Goal: Entertainment & Leisure: Consume media (video, audio)

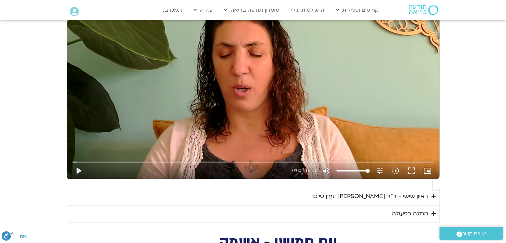
scroll to position [614, 0]
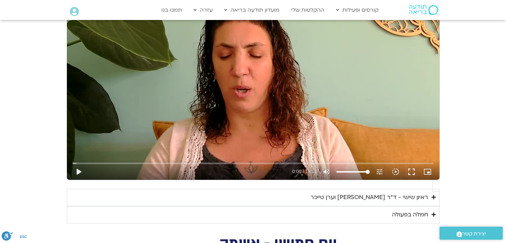
click at [340, 192] on div "ראיון שישי - ד"ר [PERSON_NAME] וערן טייכר" at bounding box center [369, 197] width 118 height 10
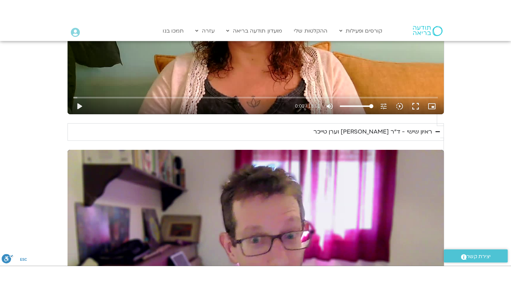
scroll to position [781, 0]
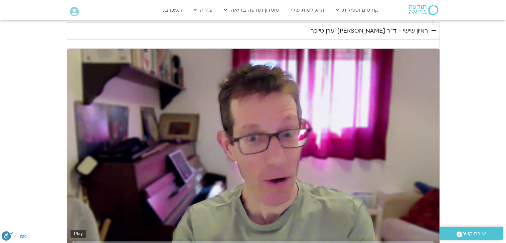
type input "2.505931"
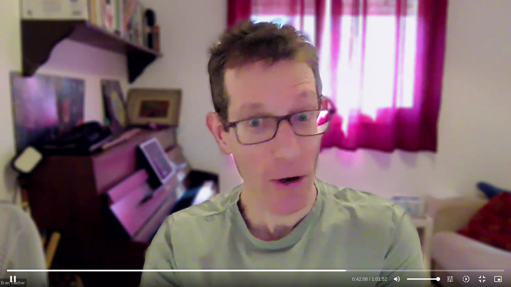
type input "2528.602695"
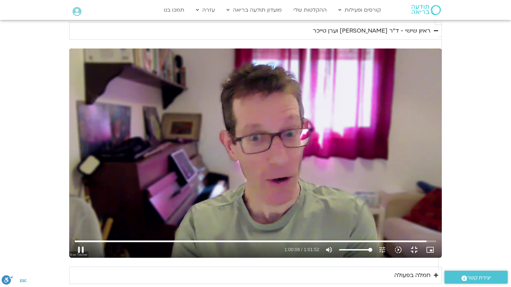
type input "3609.209781"
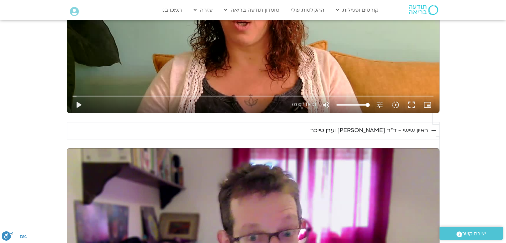
scroll to position [666, 0]
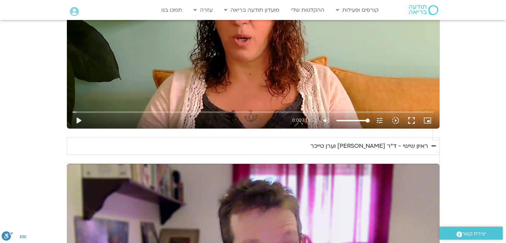
click at [407, 141] on div "ראיון שישי - ד"ר [PERSON_NAME] וערן טייכר" at bounding box center [369, 146] width 118 height 10
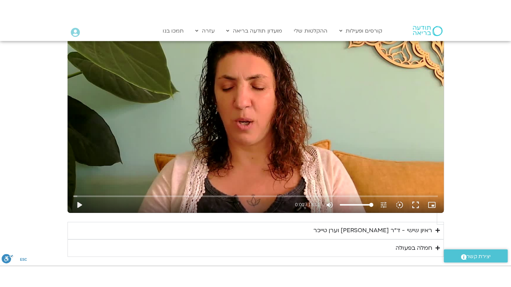
scroll to position [564, 0]
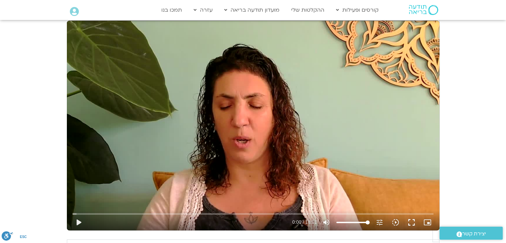
drag, startPoint x: 507, startPoint y: 4, endPoint x: 22, endPoint y: 133, distance: 502.4
click at [22, 133] on section "יום שישי - הכרת הטוב תרגול יום שישי עם אלה - הכרת הטוב נא להזין כתובת אימייל כד…" at bounding box center [253, 127] width 506 height 299
click at [86, 214] on button "play_arrow" at bounding box center [78, 222] width 16 height 16
type input "3712.76"
type input "0.003819"
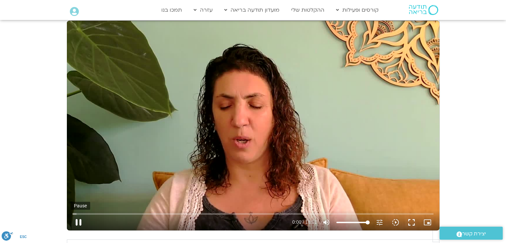
type input "3712.76"
type input "0.122847"
type input "3712.76"
type input "0.252466"
type input "3712.76"
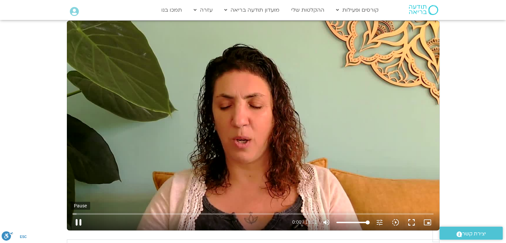
type input "0.378557"
type input "3712.76"
type input "0.527019"
type input "3712.76"
type input "0.692015"
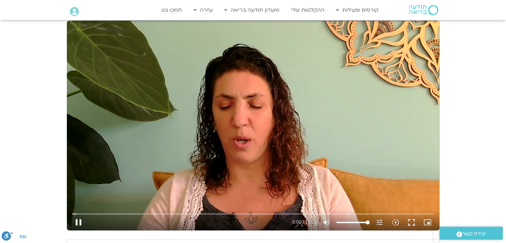
type input "3712.76"
type input "0.756516"
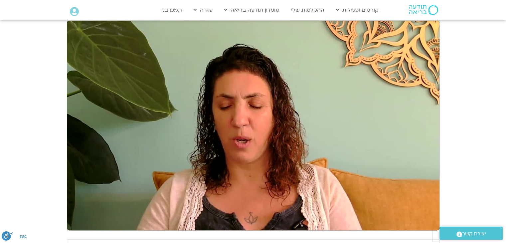
type input "3712.76"
type input "1.32229"
type input "3712.76"
type input "1.447314"
type input "3712.76"
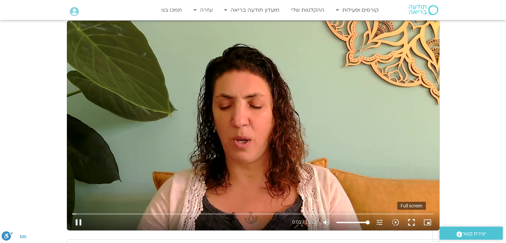
type input "1.569904"
type input "3712.76"
type input "1.709775"
type input "3712.76"
type input "1.822589"
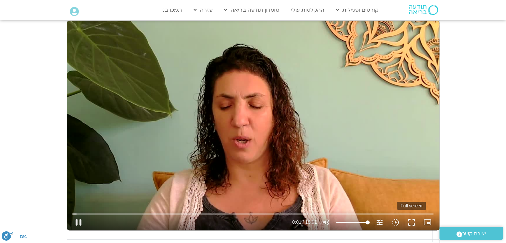
type input "3712.76"
type input "1.952916"
type input "3712.76"
type input "2.084461"
type input "3712.76"
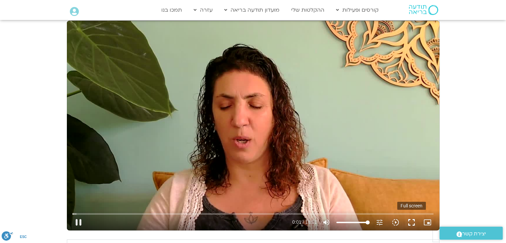
type input "2.214111"
click at [403, 214] on button "fullscreen" at bounding box center [411, 222] width 16 height 16
type input "3712.76"
type input "2.370417"
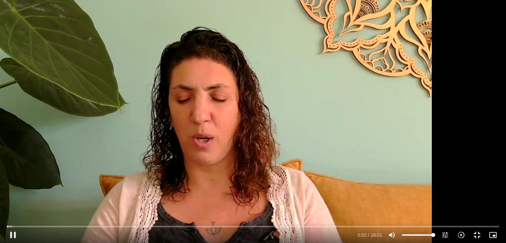
type input "3712.76"
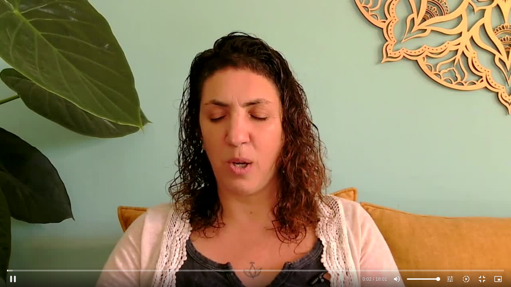
type input "2.503988"
type input "3712.76"
type input "2.64318"
type input "3712.76"
type input "2.771177"
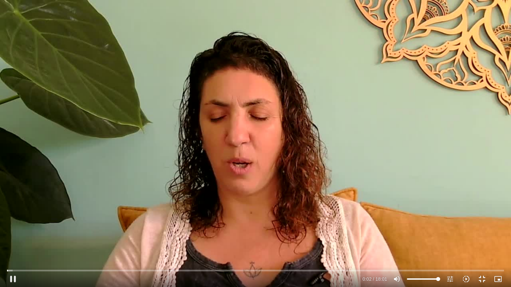
type input "3712.76"
type input "2.906137"
type input "3712.76"
type input "3.039244"
type input "3712.76"
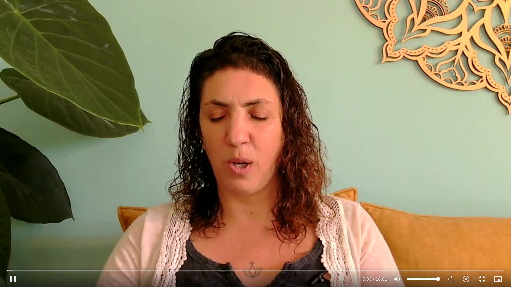
type input "3.169993"
type input "3712.76"
type input "3.304525"
type input "3712.76"
type input "3.431826"
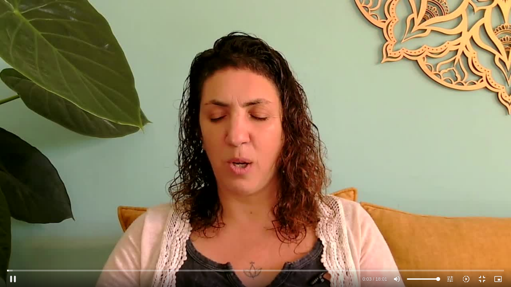
type input "3712.76"
type input "3.563833"
type input "3712.76"
type input "3.694789"
type input "3712.76"
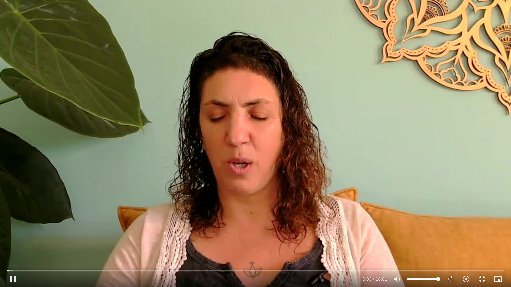
type input "3.828208"
type input "3712.76"
type input "3.962002"
type input "3712.76"
type input "4.09318"
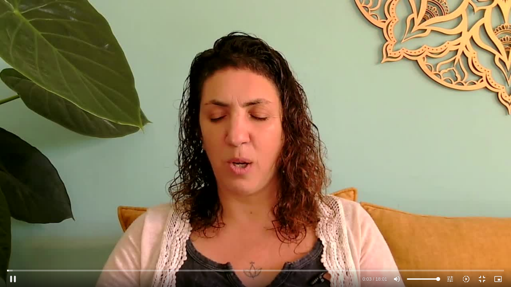
type input "3712.76"
type input "4.220013"
type input "3712.76"
type input "4.349738"
type input "3712.76"
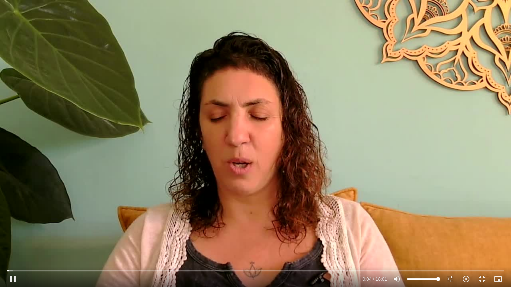
type input "4.481107"
type input "3712.76"
type input "4.610947"
type input "3712.76"
type input "4.742576"
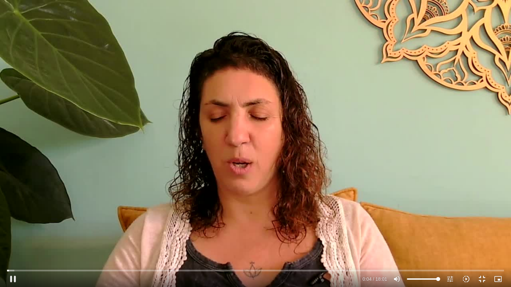
type input "3712.76"
type input "4.869592"
type input "3712.76"
type input "4.998235"
type input "3712.76"
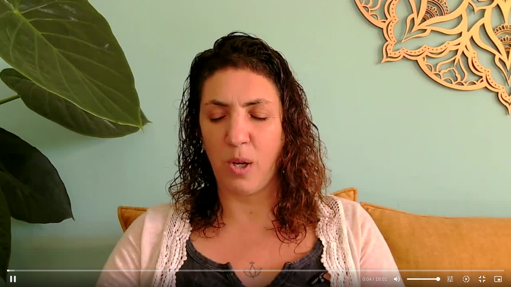
type input "5.126806"
type input "3712.76"
type input "5.257911"
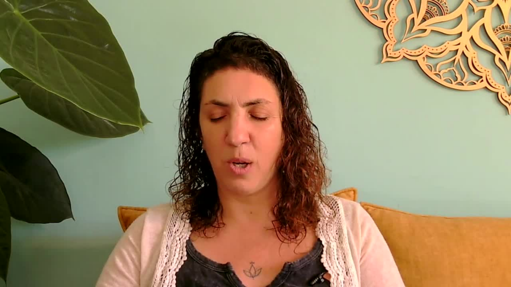
type input "3712.76"
type input "42.21986"
type input "3712.76"
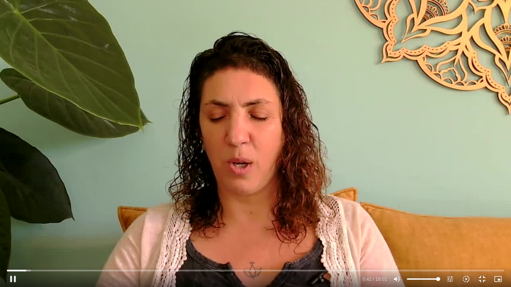
type input "42.360185"
type input "3712.76"
type input "42.489533"
type input "3712.76"
type input "42.600016"
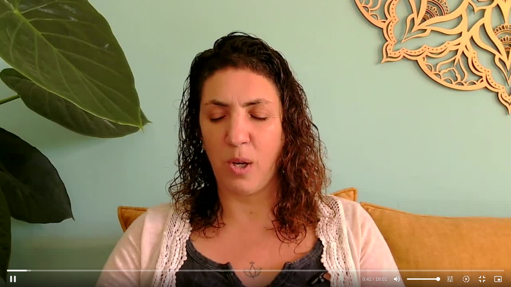
type input "3712.76"
type input "42.724969"
type input "3712.76"
type input "42.858054"
type input "3712.76"
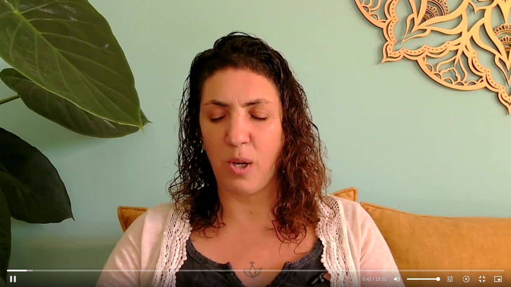
type input "42.991652"
type input "3712.76"
type input "43.125041"
type input "3712.76"
type input "43.250945"
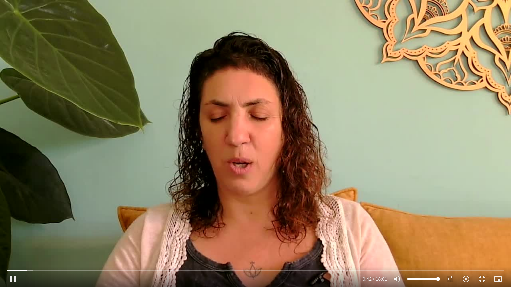
type input "3712.76"
type input "43.382672"
type input "3712.76"
type input "43.509172"
type input "3712.76"
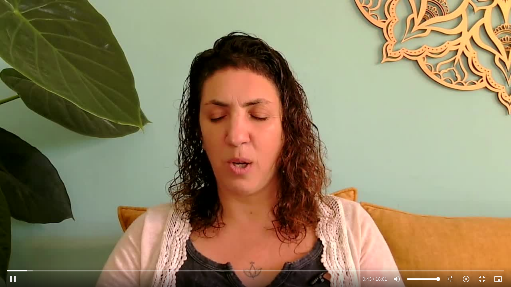
type input "43.642367"
type input "3712.76"
type input "43.781753"
type input "3712.76"
type input "43.909169"
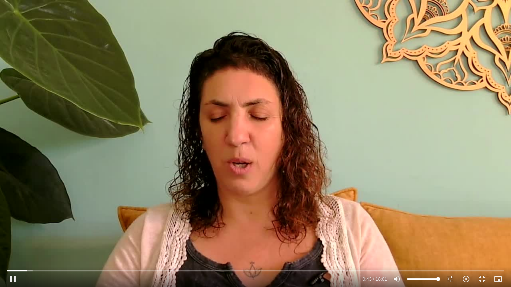
type input "3712.76"
type input "44.040987"
type input "3712.76"
type input "44.1809"
type input "3712.76"
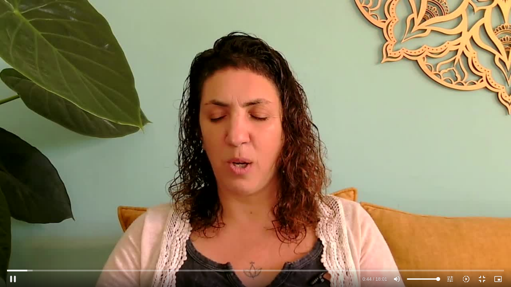
type input "44.309849"
type input "3712.76"
type input "44.441408"
type input "3712.76"
type input "44.567342"
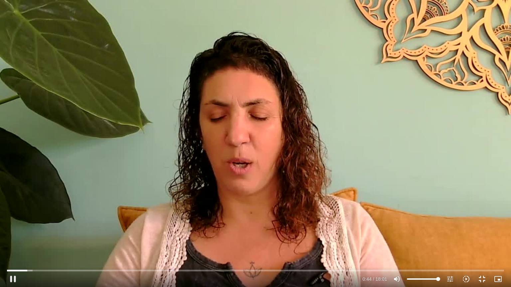
type input "3712.76"
type input "44.698439"
type input "3712.76"
type input "44.82496"
type input "3712.76"
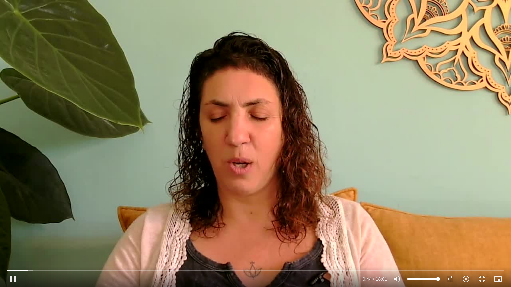
type input "44.957899"
type input "3712.76"
type input "45.083964"
type input "3712.76"
type input "45.222349"
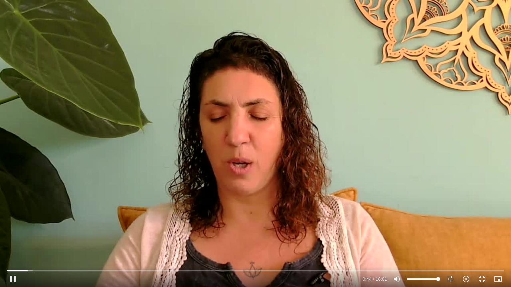
type input "3712.76"
type input "45.348942"
type input "3712.76"
type input "45.474225"
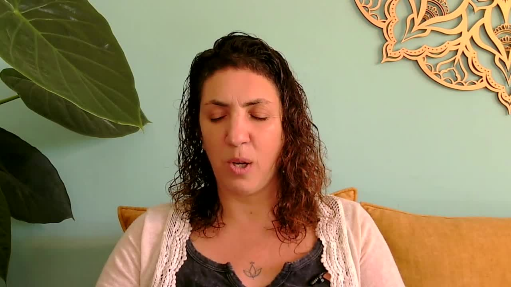
type input "3712.76"
type input "79.250362"
type input "3712.76"
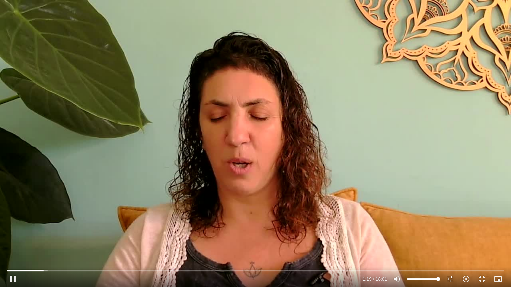
type input "79.384517"
type input "3712.76"
type input "79.528083"
type input "3712.76"
type input "79.657538"
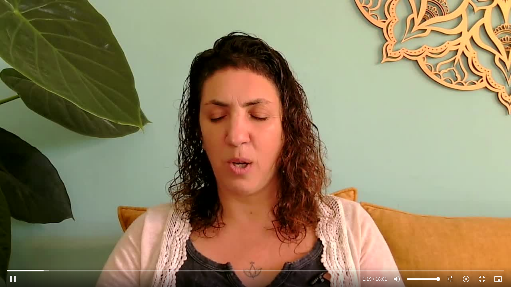
type input "3712.76"
type input "79.774517"
type input "3712.76"
type input "79.907021"
type input "3712.76"
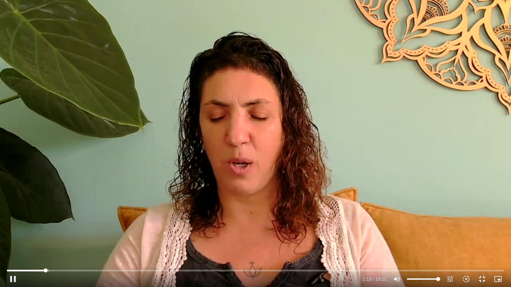
type input "80.04541"
type input "3712.76"
type input "80.176432"
type input "3712.76"
type input "80.314013"
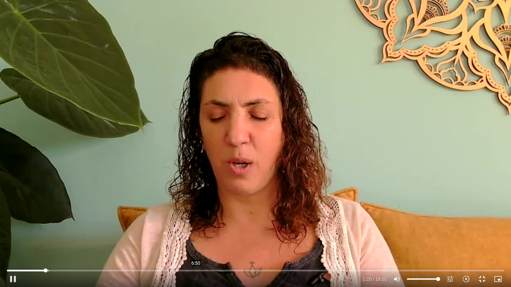
type input "3712.76"
type input "80.441831"
type input "3712.76"
type input "80.573374"
type input "3712.76"
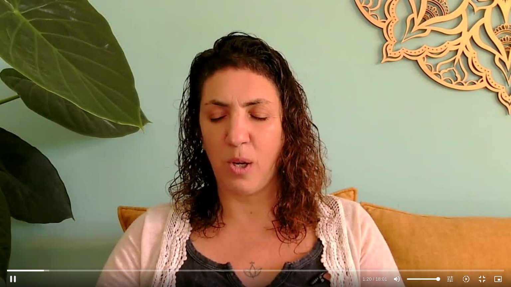
type input "80.691642"
type input "3712.76"
type input "80.819308"
type input "3712.76"
type input "80.94852"
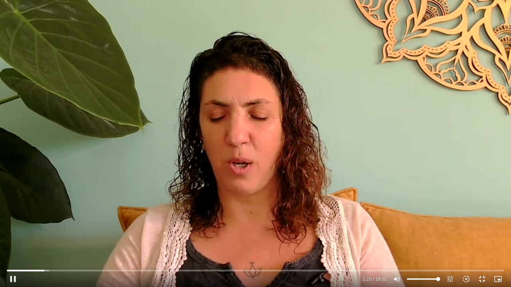
type input "3712.76"
type input "81.07922"
type input "3712.76"
type input "81.209055"
type input "3712.76"
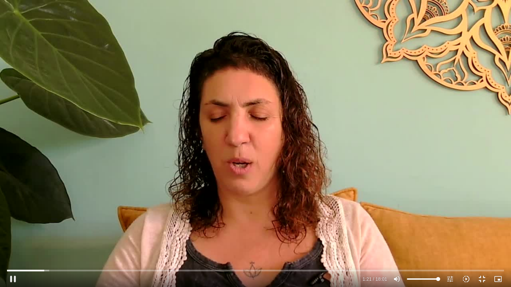
type input "81.335103"
type input "3712.76"
type input "81.462771"
type input "3712.76"
type input "81.59231"
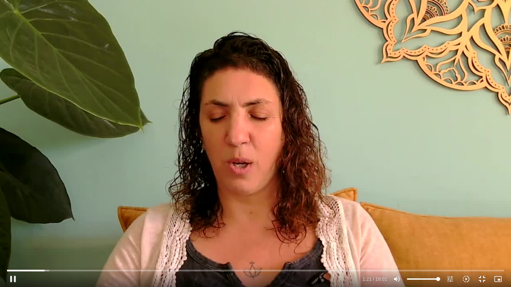
type input "3712.76"
type input "81.719173"
type input "3712.76"
type input "81.850524"
type input "3712.76"
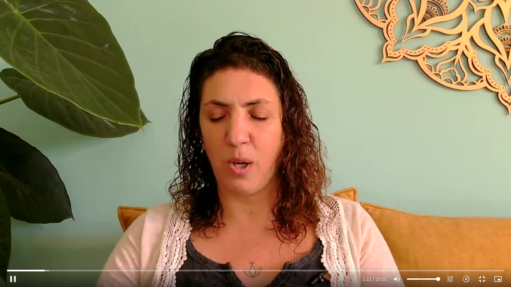
type input "81.977249"
type input "3712.76"
type input "82.103232"
type input "3712.76"
type input "82.23565"
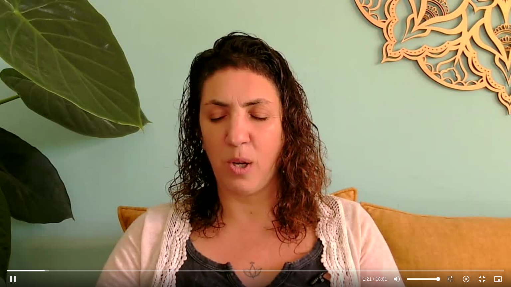
type input "3712.76"
type input "82.364136"
type input "3712.76"
type input "82.499137"
type input "3712.76"
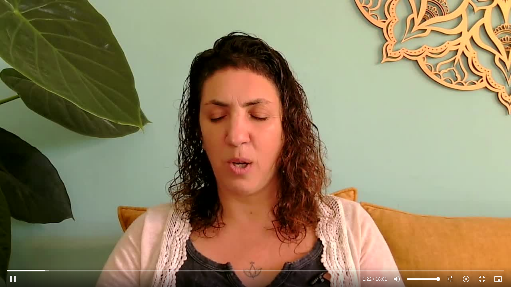
type input "82.631947"
type input "3712.76"
type input "82.763885"
type input "3712.76"
type input "82.894676"
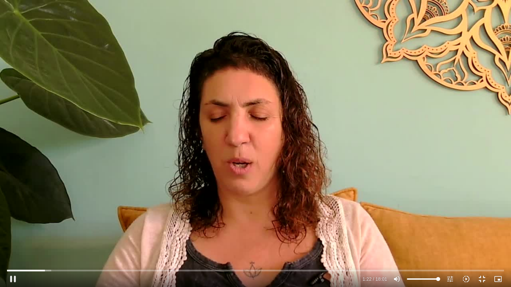
type input "3712.76"
type input "83.025391"
type input "3712.76"
type input "83.152043"
type input "3712.76"
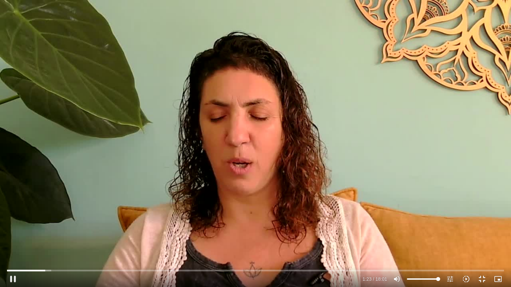
type input "83.279653"
type input "3712.76"
type input "83.410608"
type input "3712.76"
type input "83.538703"
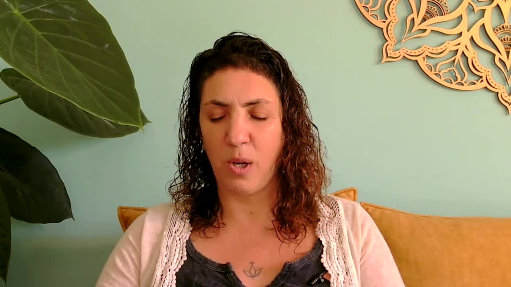
type input "3712.76"
type input "122.574136"
click at [474, 271] on button "fullscreen_exit" at bounding box center [482, 279] width 16 height 16
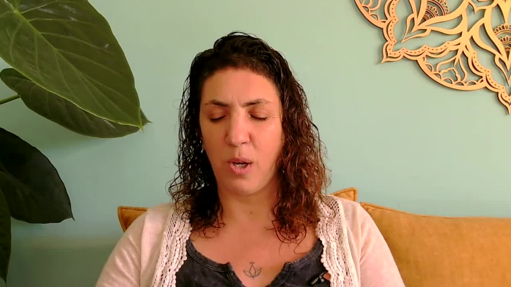
click at [474, 271] on button "fullscreen_exit" at bounding box center [482, 279] width 16 height 16
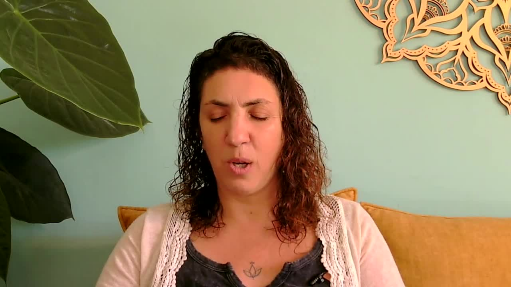
click at [474, 271] on button "fullscreen_exit" at bounding box center [482, 279] width 16 height 16
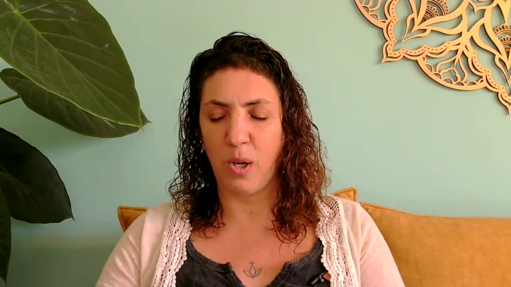
click at [474, 271] on button "fullscreen_exit" at bounding box center [482, 279] width 16 height 16
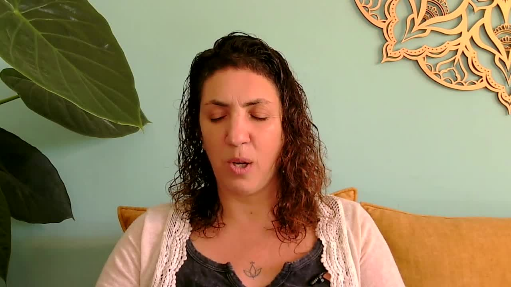
click at [474, 271] on button "fullscreen_exit" at bounding box center [482, 279] width 16 height 16
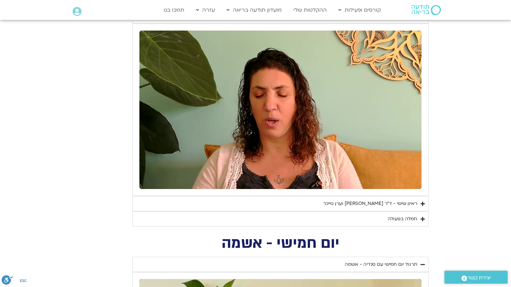
type input "3712.76"
type input "777.028509"
type input "3712.76"
type input "777.13955"
type input "3712.76"
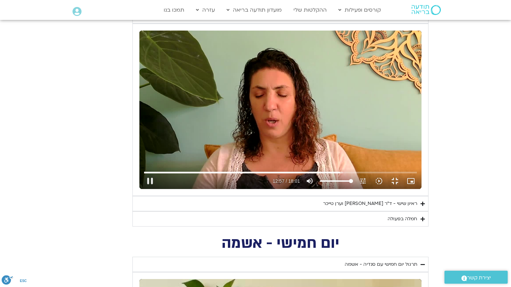
type input "777.281442"
type input "3712.76"
type input "777.392792"
type input "3712.76"
type input "777.525229"
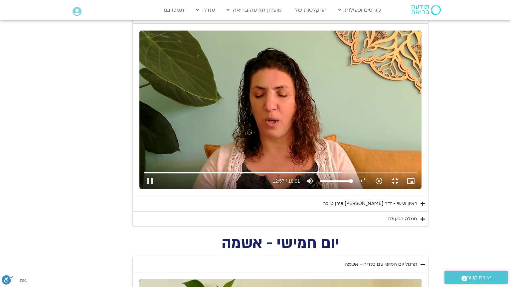
type input "3712.76"
type input "777.679107"
type input "3712.76"
type input "777.78305"
type input "3712.76"
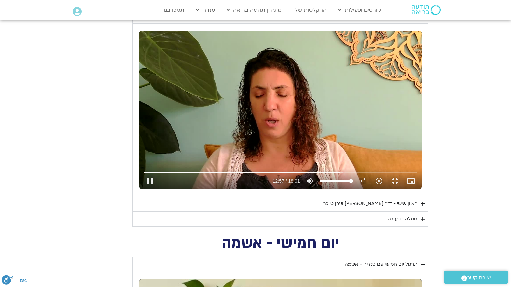
type input "777.908818"
type input "3712.76"
type input "778.055503"
type input "3712.76"
type input "778.174976"
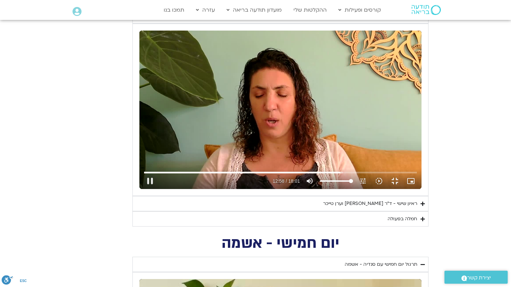
type input "3712.76"
type input "778.294107"
type input "3712.76"
type input "778.423071"
type input "3712.76"
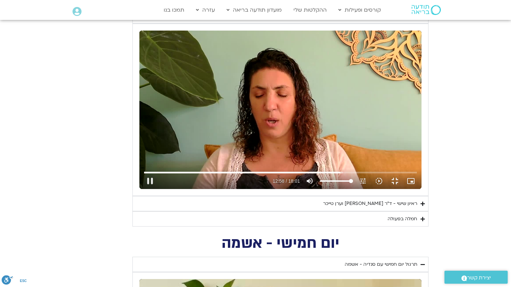
type input "778.550483"
type input "3712.76"
type input "778.67779"
type input "3712.76"
type input "778.807362"
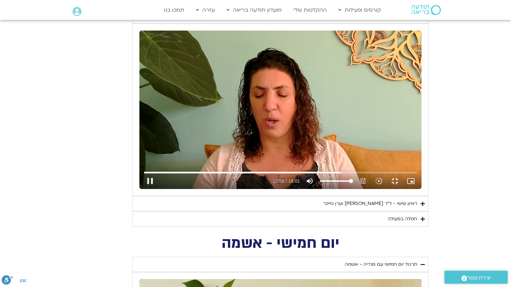
type input "3712.76"
type input "778.935777"
type input "3712.76"
type input "779.068096"
type input "3712.76"
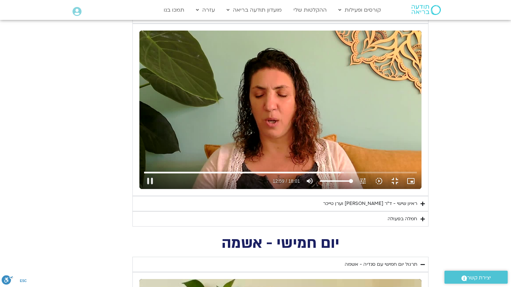
type input "779.19488"
type input "3712.76"
type input "779.324016"
type input "3712.76"
type input "779.456738"
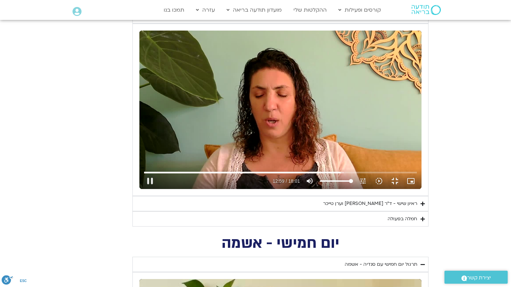
type input "3712.76"
type input "779.584892"
type input "3712.76"
type input "779.714592"
type input "3712.76"
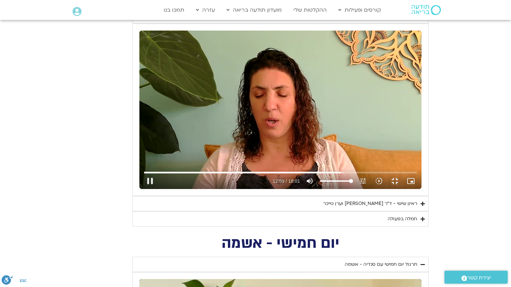
type input "779.843695"
type input "3712.76"
type input "779.974349"
type input "3712.76"
type input "780.104205"
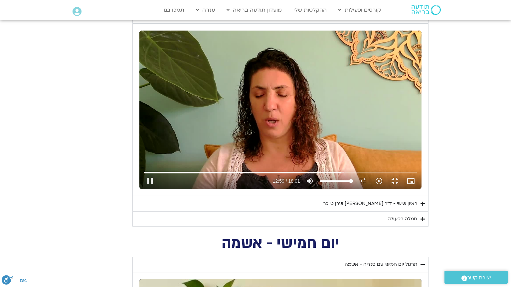
type input "3712.76"
type input "780.233756"
type input "3712.76"
type input "780.362992"
type input "3712.76"
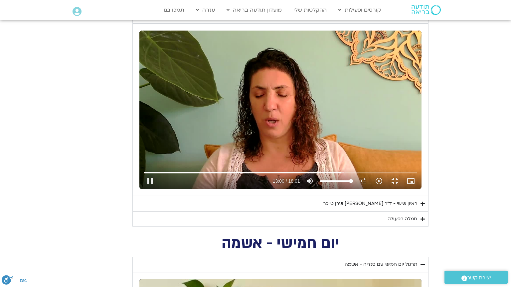
type input "780.492382"
type input "3712.76"
type input "780.623713"
type input "3712.76"
type input "780.749539"
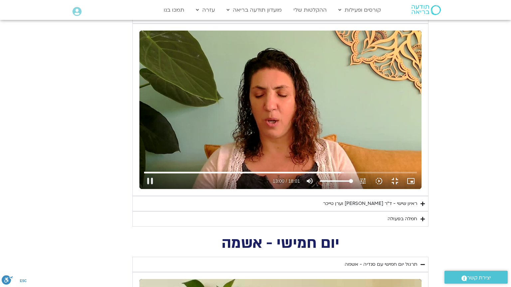
type input "3712.76"
type input "780.877174"
type input "3712.76"
type input "781.005502"
type input "3712.76"
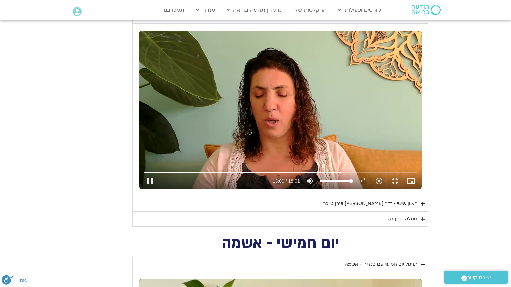
type input "781.13629"
type input "3712.76"
type input "781.268155"
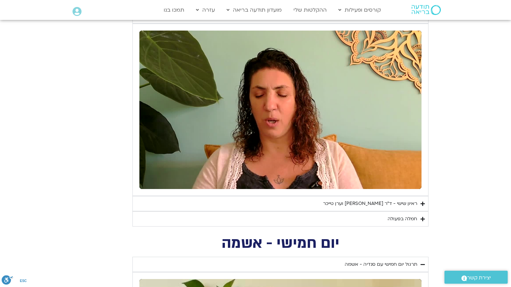
type input "3712.76"
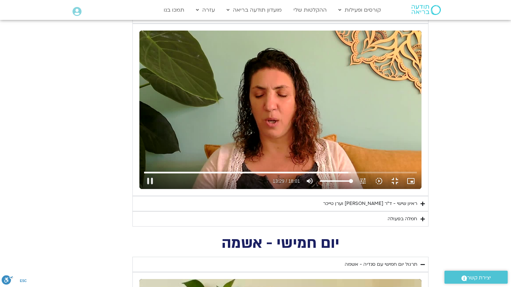
type input "809.984913"
type input "3712.76"
type input "810.116217"
type input "3712.76"
type input "810.257269"
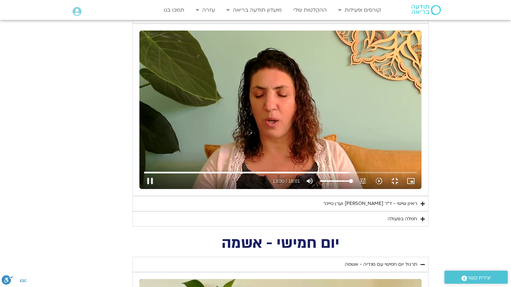
type input "3712.76"
type input "810.371538"
type input "3712.76"
type input "810.498957"
type input "3712.76"
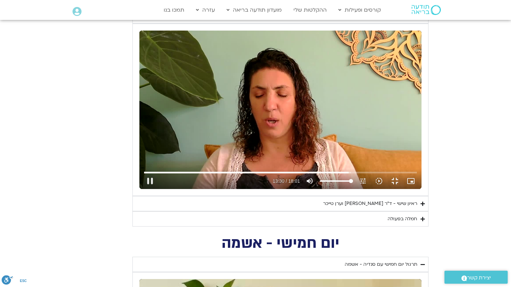
type input "810.632428"
type input "3712.76"
type input "810.764827"
type input "3712.76"
type input "810.890264"
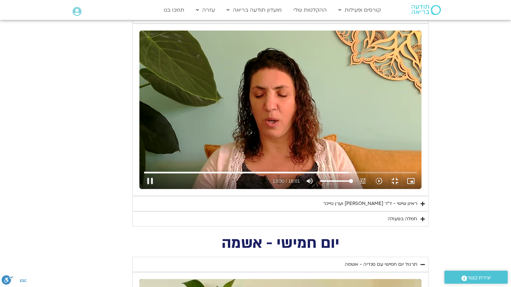
type input "3712.76"
type input "811.023312"
type input "3712.76"
type input "811.150217"
type input "3712.76"
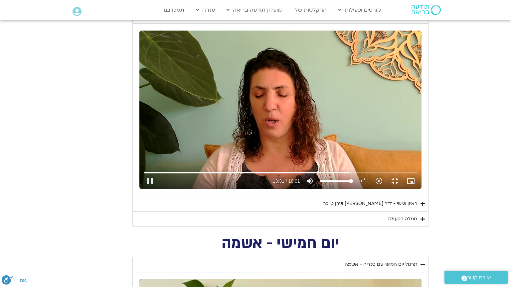
type input "811.291167"
type input "3712.76"
type input "811.423136"
type input "3712.76"
type input "811.549951"
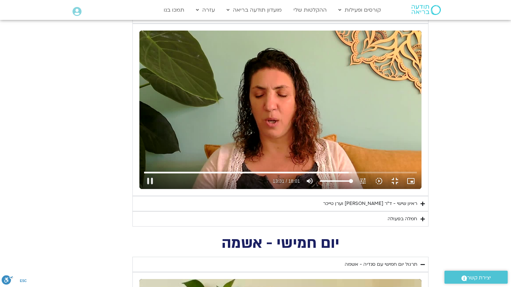
type input "3712.76"
type input "811.69141"
type input "3712.76"
type input "811.822724"
type input "3712.76"
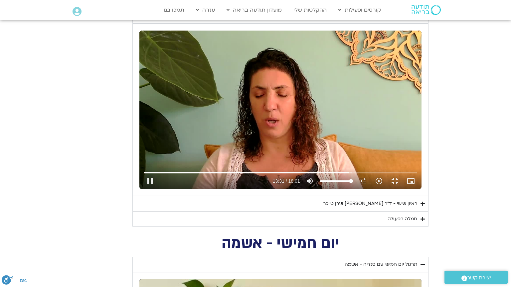
type input "811.949117"
type input "3712.76"
type input "812.080325"
type input "3712.76"
type input "812.216502"
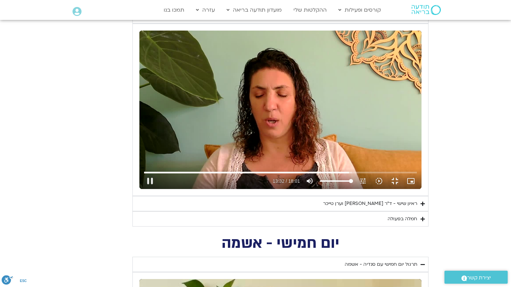
type input "3712.76"
type input "812.346791"
type input "3712.76"
type input "812.472904"
type input "3712.76"
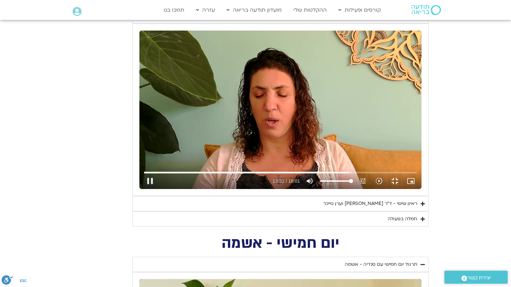
type input "812.598557"
type input "3712.76"
type input "812.730152"
type input "3712.76"
type input "812.865204"
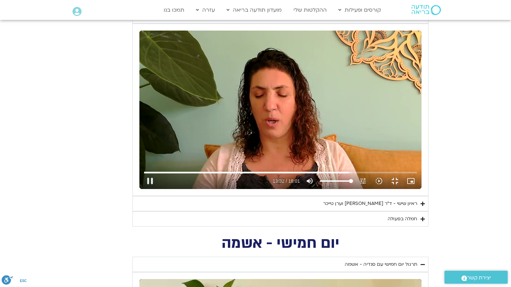
type input "3712.76"
type input "812.998816"
type input "3712.76"
type input "813.138206"
type input "3712.76"
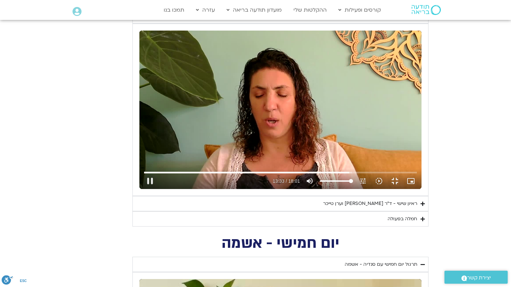
type input "813.264227"
type input "3712.76"
type input "813.390583"
type input "3712.76"
type input "813.53116"
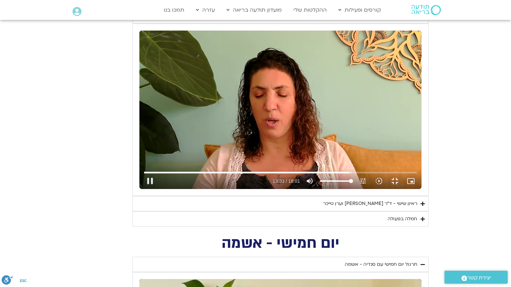
type input "3712.76"
type input "813.656294"
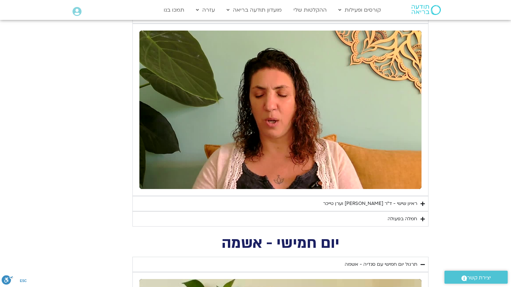
type input "3712.76"
type input "931.458322"
type input "3712.76"
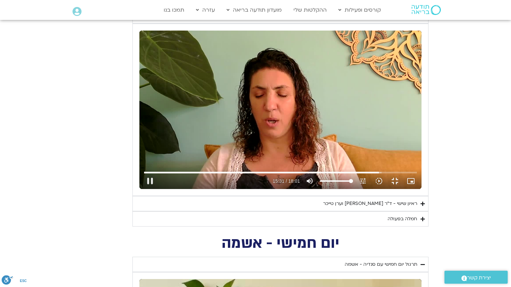
type input "931.516042"
type input "3712.76"
type input "931.657732"
type input "3712.76"
type input "931.802861"
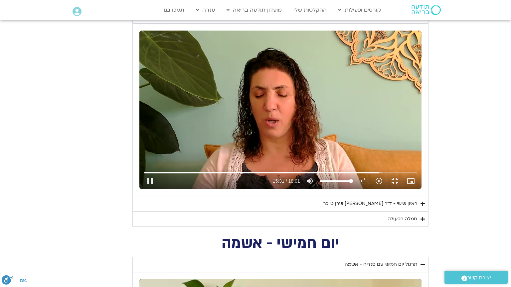
type input "3712.76"
type input "931.935334"
type input "3712.76"
type input "932.049422"
type input "3712.76"
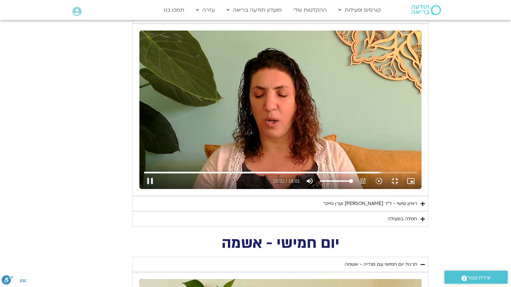
type input "932.195494"
type input "3712.76"
type input "932.321149"
type input "3712.76"
type input "932.473828"
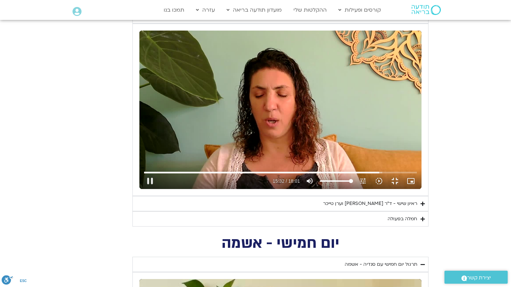
type input "3712.76"
type input "932.581975"
type input "3712.76"
type input "932.714164"
type input "3712.76"
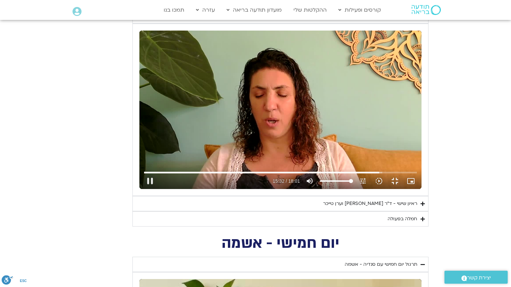
type input "932.863856"
type input "3712.76"
type input "932.993068"
type input "3712.76"
type input "933.103143"
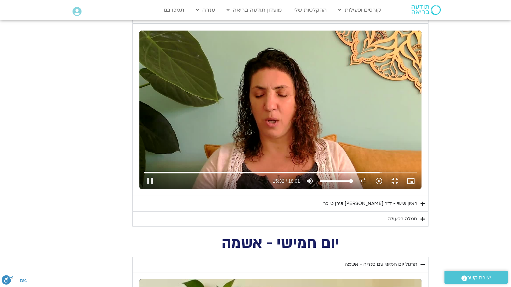
type input "3712.76"
type input "933.250415"
type input "3712.76"
type input "933.382852"
type input "3712.76"
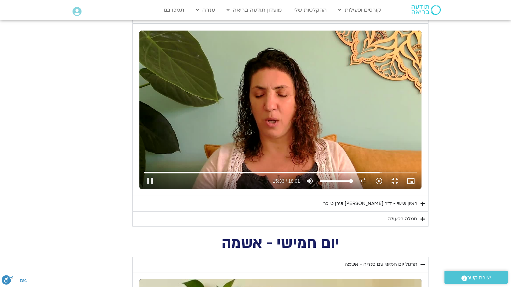
type input "933.513603"
type input "3712.76"
type input "933.623112"
type input "3712.76"
type input "933.756777"
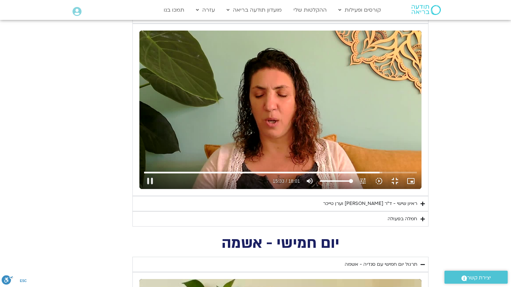
type input "3712.76"
type input "933.886293"
type input "3712.76"
type input "934.039538"
type input "3712.76"
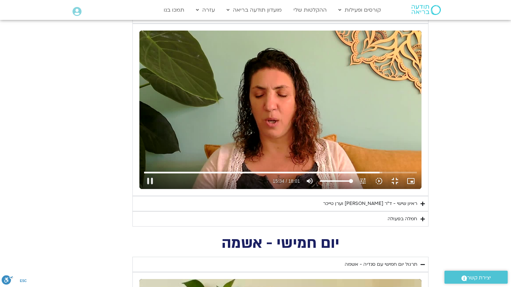
type input "934.149801"
type input "3712.76"
type input "934.27627"
type input "3712.76"
type input "934.404446"
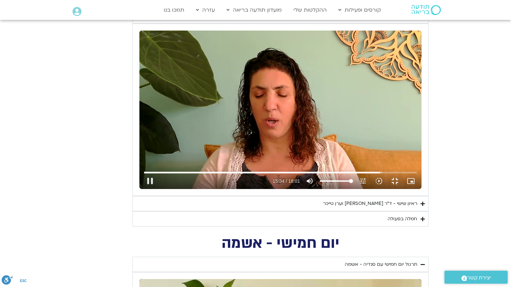
type input "3712.76"
type input "934.533813"
type input "3712.76"
type input "934.659692"
type input "3712.76"
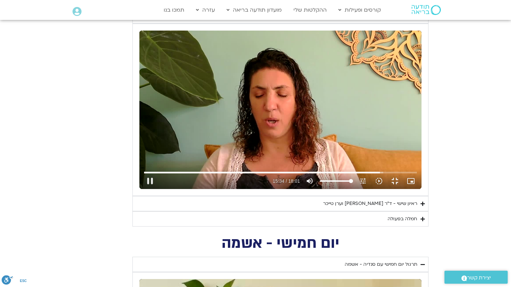
type input "934.7861"
type input "3712.76"
type input "934.91373"
type input "3712.76"
type input "935.047024"
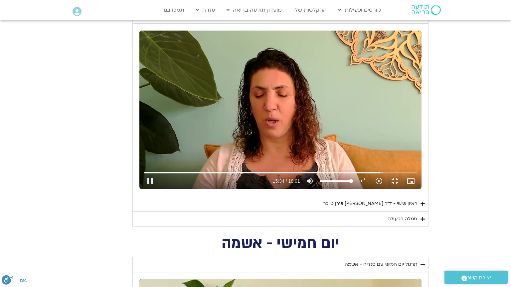
type input "3712.76"
type input "935.177521"
type input "3712.76"
type input "935.30954"
type input "3712.76"
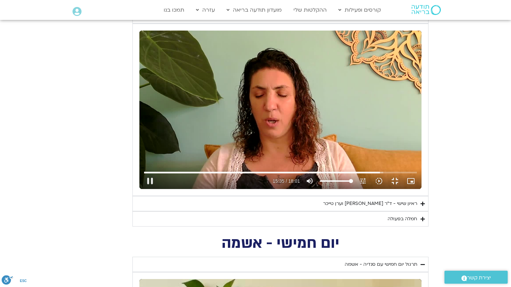
type input "935.447831"
type input "3712.76"
type input "935.580642"
type input "3712.76"
type input "935.709193"
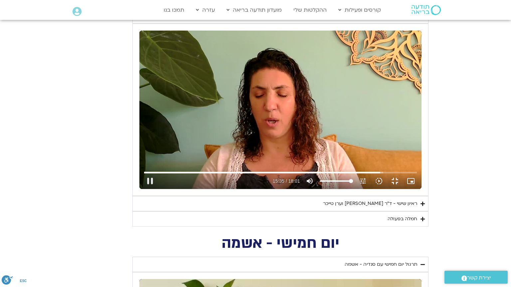
type input "3712.76"
type input "935.847221"
type input "3712.76"
type input "935.981325"
type input "3712.76"
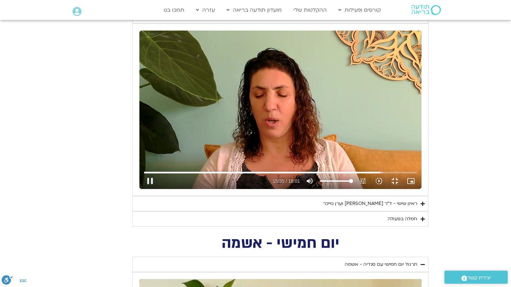
type input "936.114218"
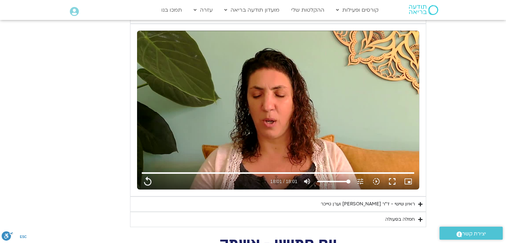
click at [403, 217] on div "חמלה בפעולה" at bounding box center [400, 219] width 30 height 8
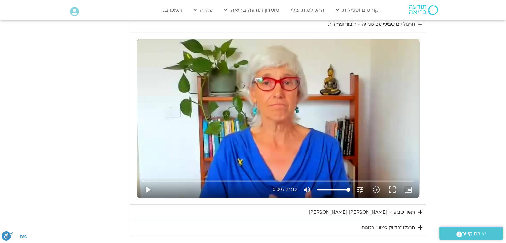
scroll to position [299, 0]
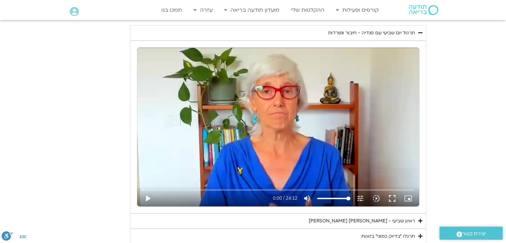
click at [383, 30] on div "תרגול יום שביעי עם סנדיה - חיבור ונפרדות" at bounding box center [371, 33] width 87 height 8
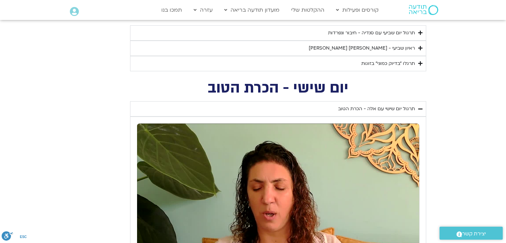
click at [388, 51] on div "ראיון שביעי - [PERSON_NAME] [PERSON_NAME]" at bounding box center [362, 48] width 106 height 8
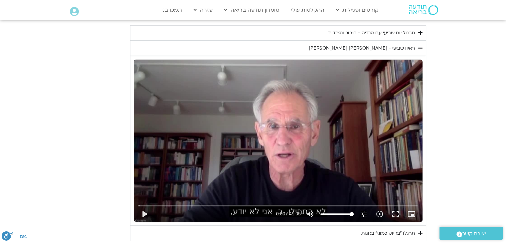
click at [388, 51] on div "ראיון שביעי - [PERSON_NAME] [PERSON_NAME]" at bounding box center [362, 48] width 106 height 8
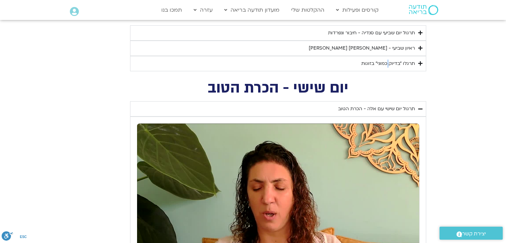
drag, startPoint x: 401, startPoint y: 61, endPoint x: 390, endPoint y: 66, distance: 12.6
click at [390, 66] on div "תרגלו ״בדיוק כמוני״ בזוגות" at bounding box center [388, 64] width 54 height 8
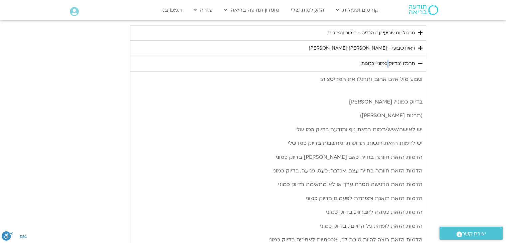
click at [390, 66] on div "תרגלו ״בדיוק כמוני״ בזוגות" at bounding box center [388, 64] width 54 height 8
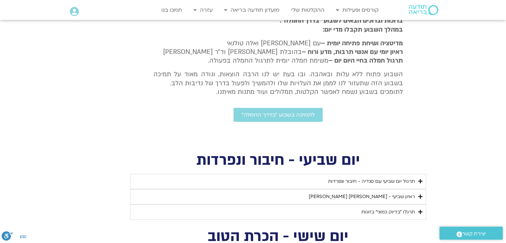
scroll to position [117, 0]
